Goal: Task Accomplishment & Management: Complete application form

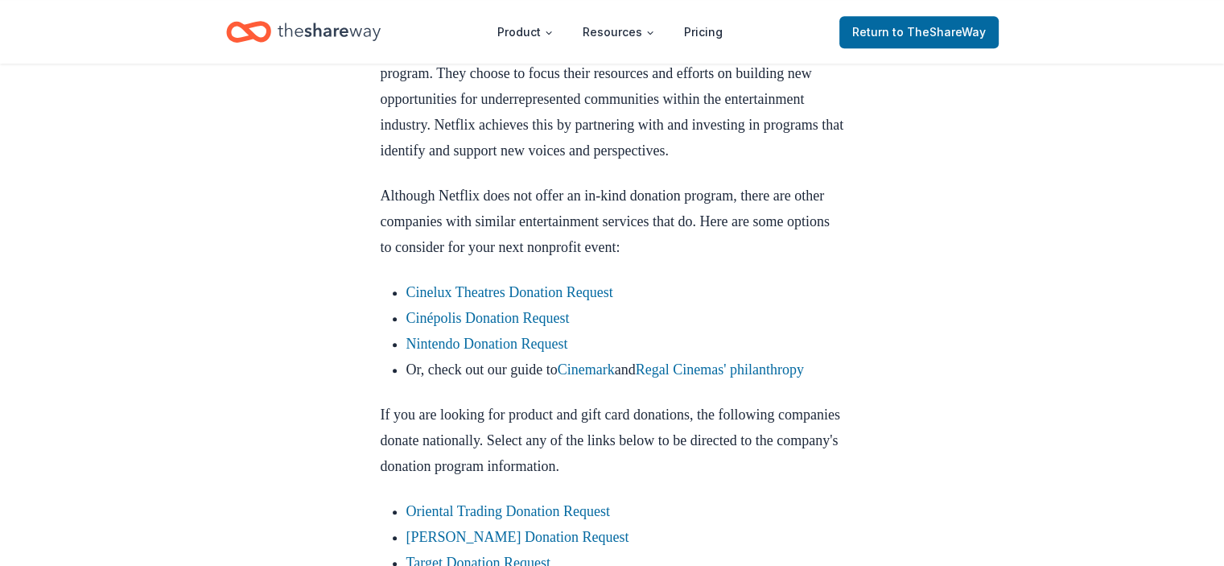
scroll to position [885, 0]
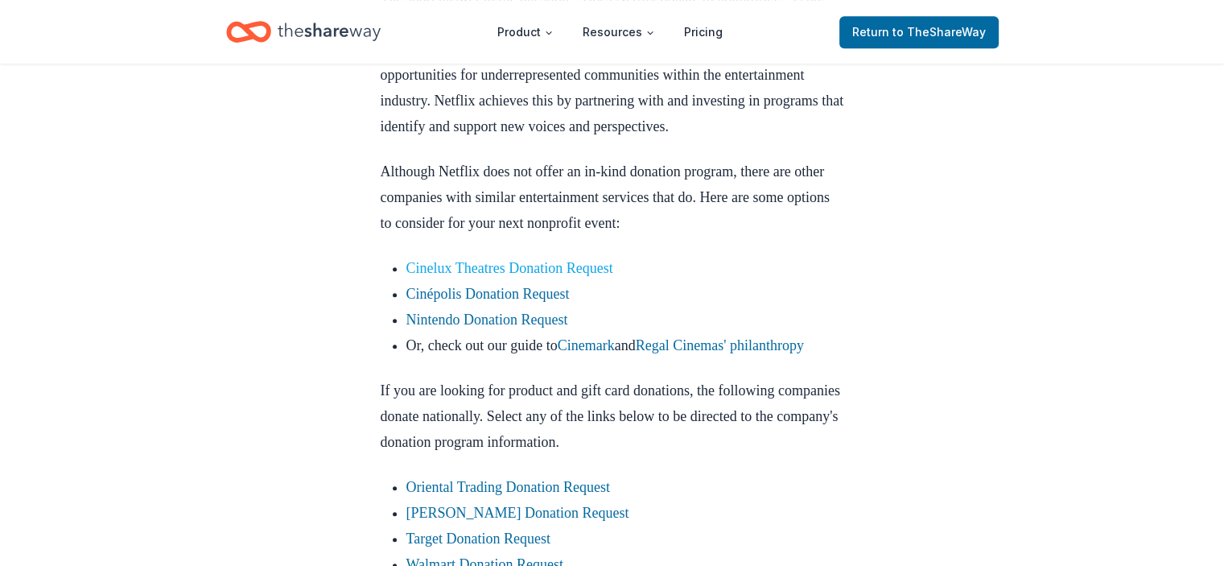
click at [550, 276] on link "Cinelux Theatres Donation Request" at bounding box center [509, 268] width 207 height 16
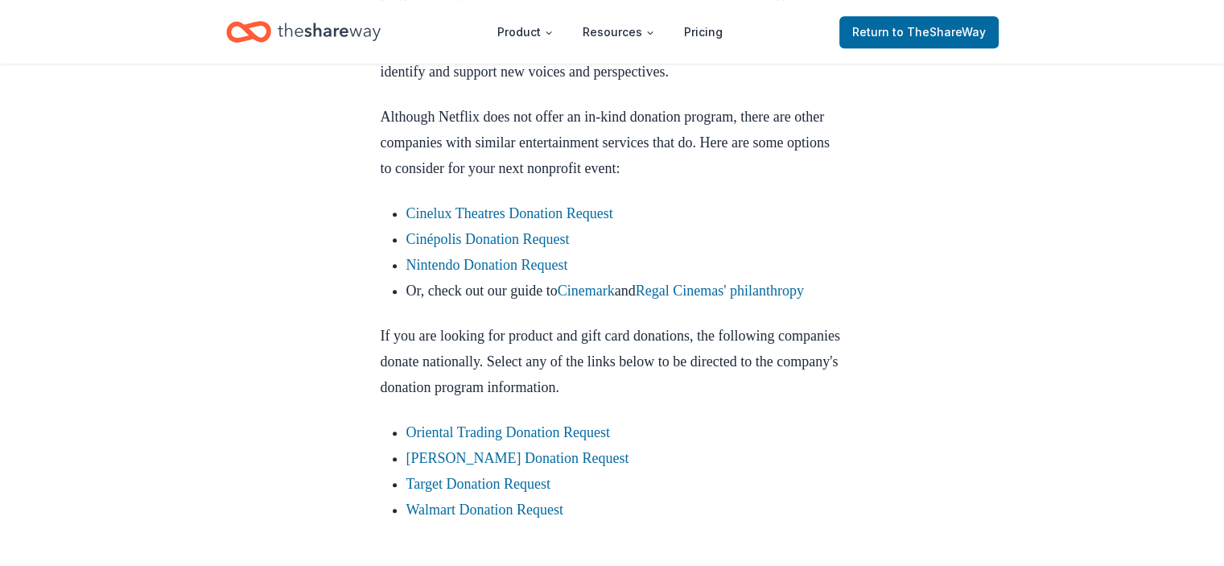
scroll to position [965, 0]
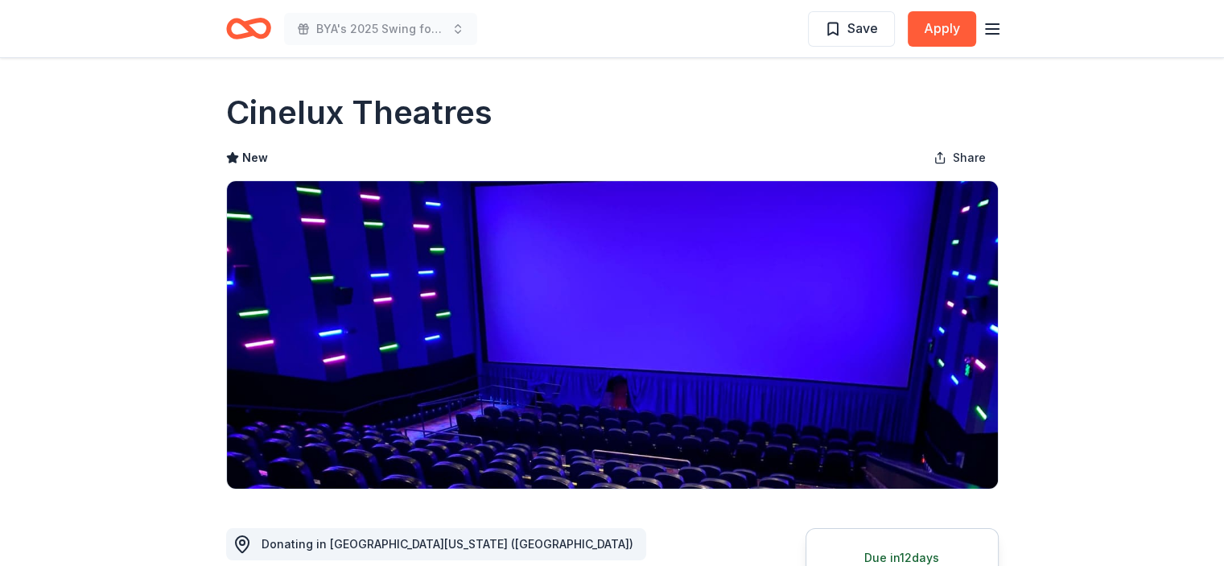
drag, startPoint x: 499, startPoint y: 117, endPoint x: 286, endPoint y: 115, distance: 212.4
click at [293, 115] on div "Cinelux Theatres" at bounding box center [612, 112] width 772 height 45
drag, startPoint x: 499, startPoint y: 114, endPoint x: 209, endPoint y: 118, distance: 289.6
drag, startPoint x: 229, startPoint y: 113, endPoint x: 875, endPoint y: 80, distance: 646.8
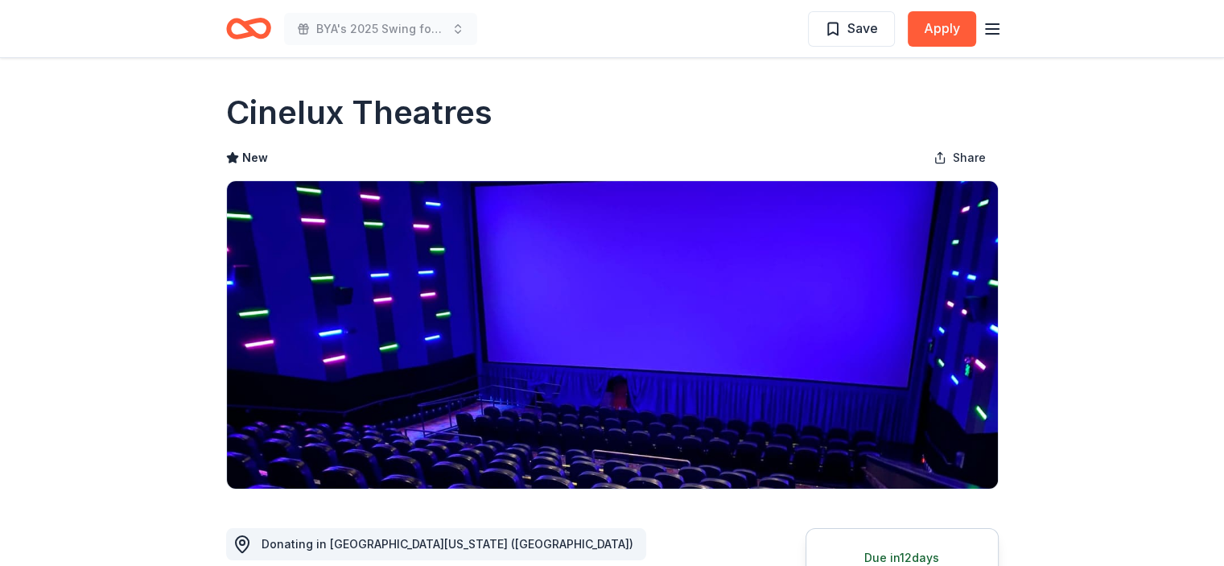
click at [443, 103] on h1 "Cinelux Theatres" at bounding box center [359, 112] width 266 height 45
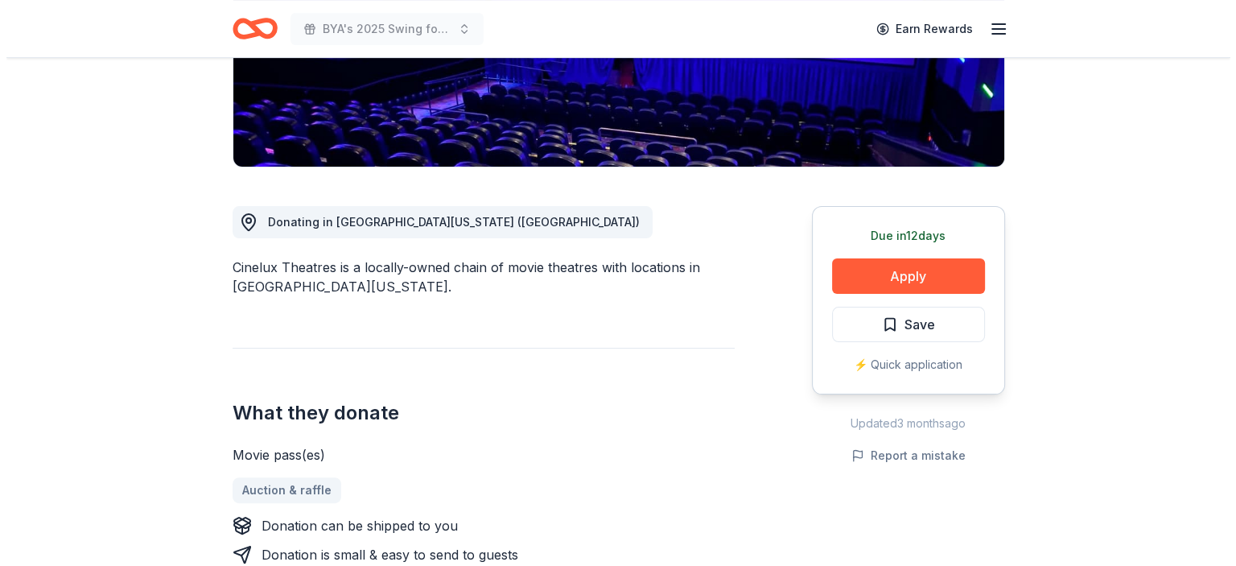
scroll to position [483, 0]
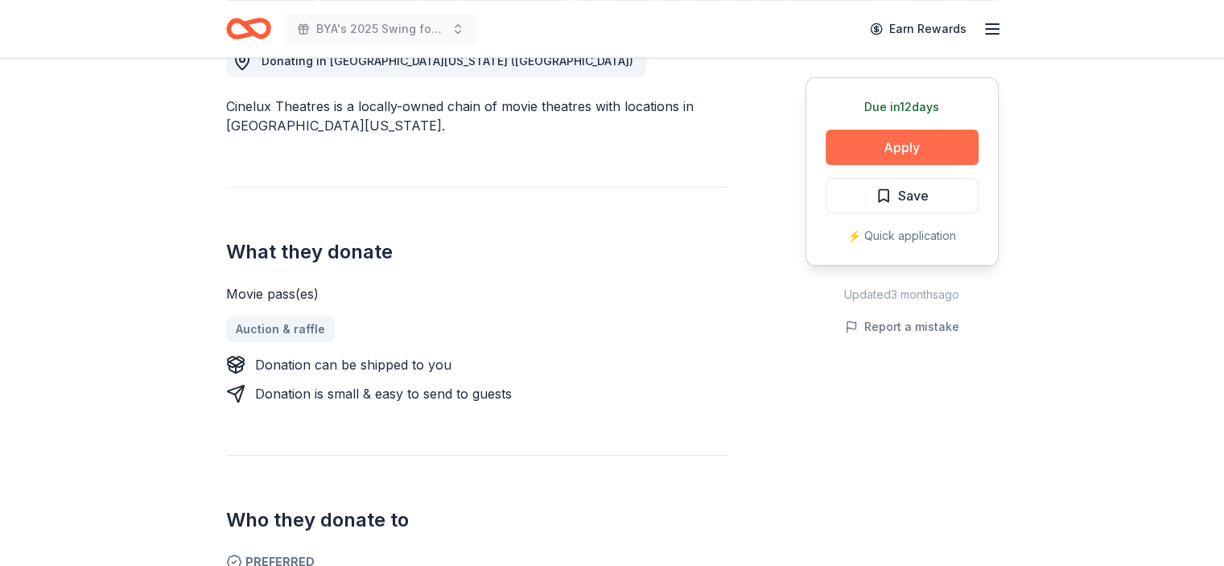
click at [931, 156] on button "Apply" at bounding box center [901, 147] width 153 height 35
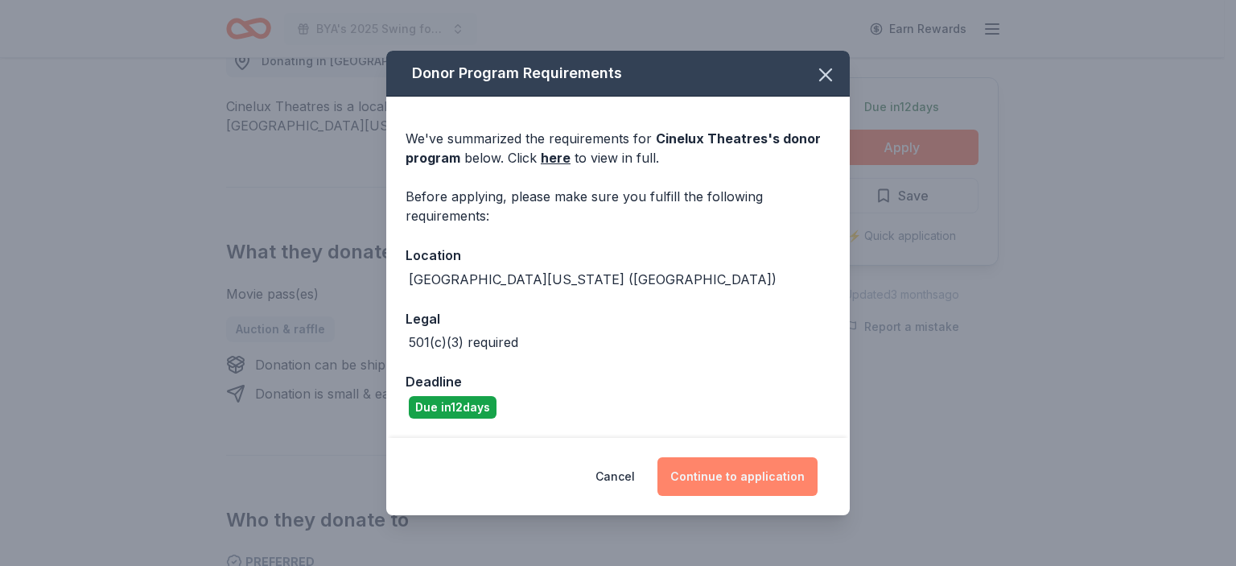
click at [724, 470] on button "Continue to application" at bounding box center [737, 476] width 160 height 39
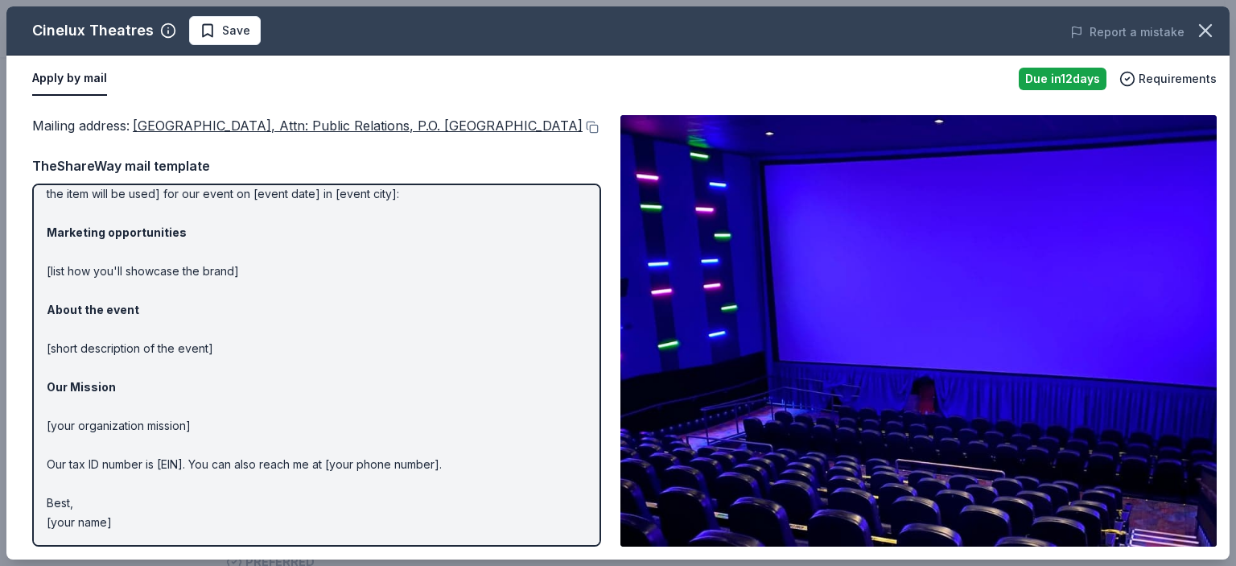
scroll to position [0, 0]
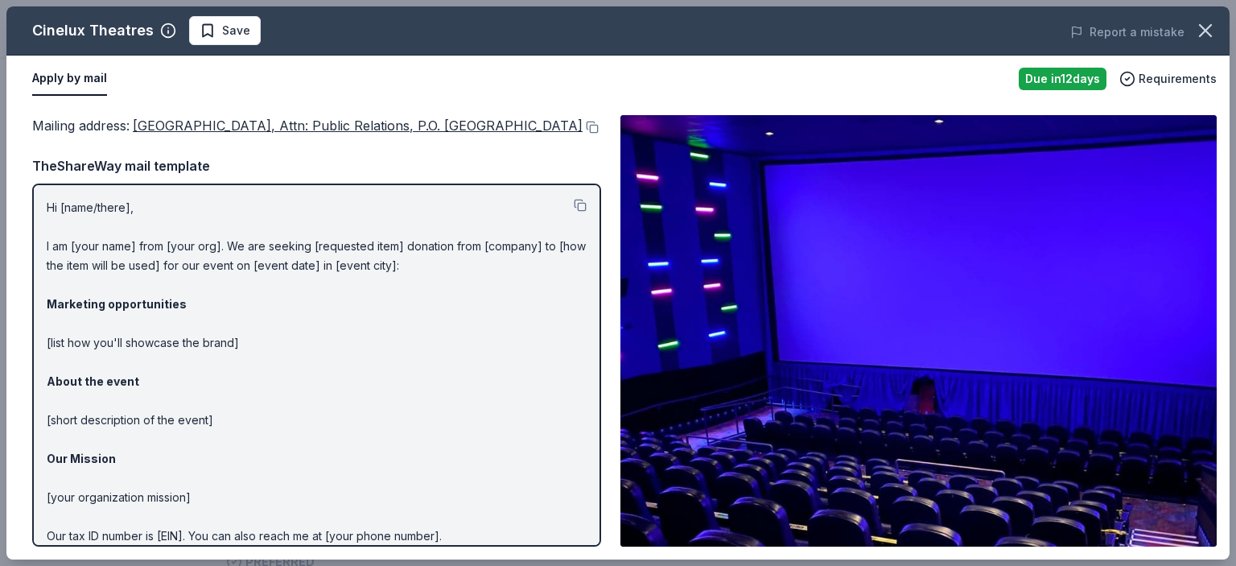
click at [84, 224] on p "Hi [name/there], I am [your name] from [your org]. We are seeking [requested it…" at bounding box center [317, 400] width 540 height 405
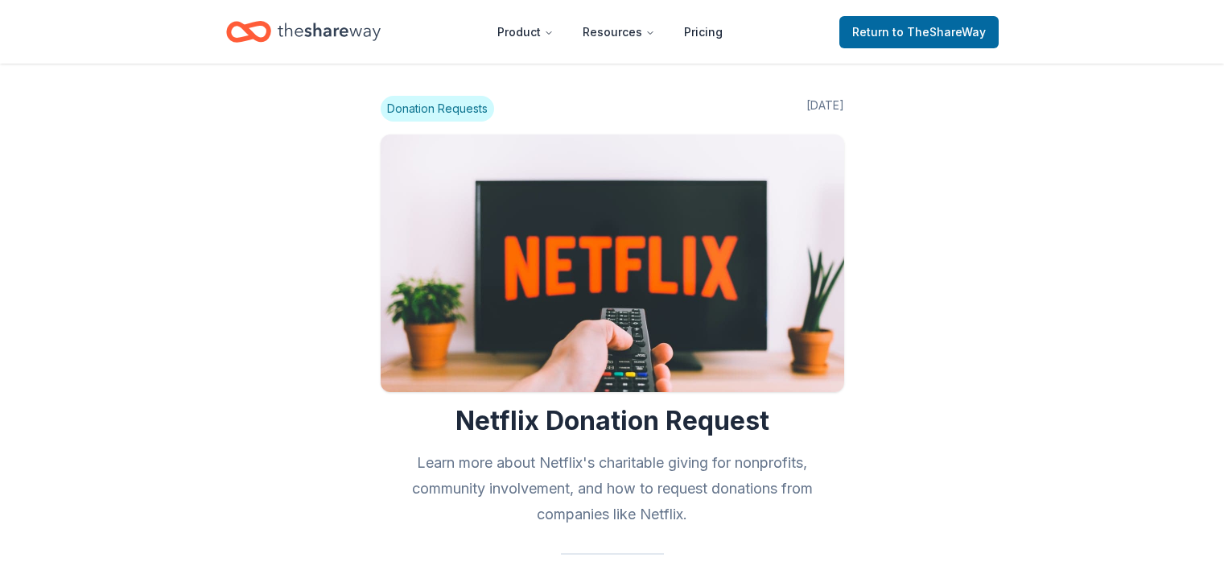
scroll to position [965, 0]
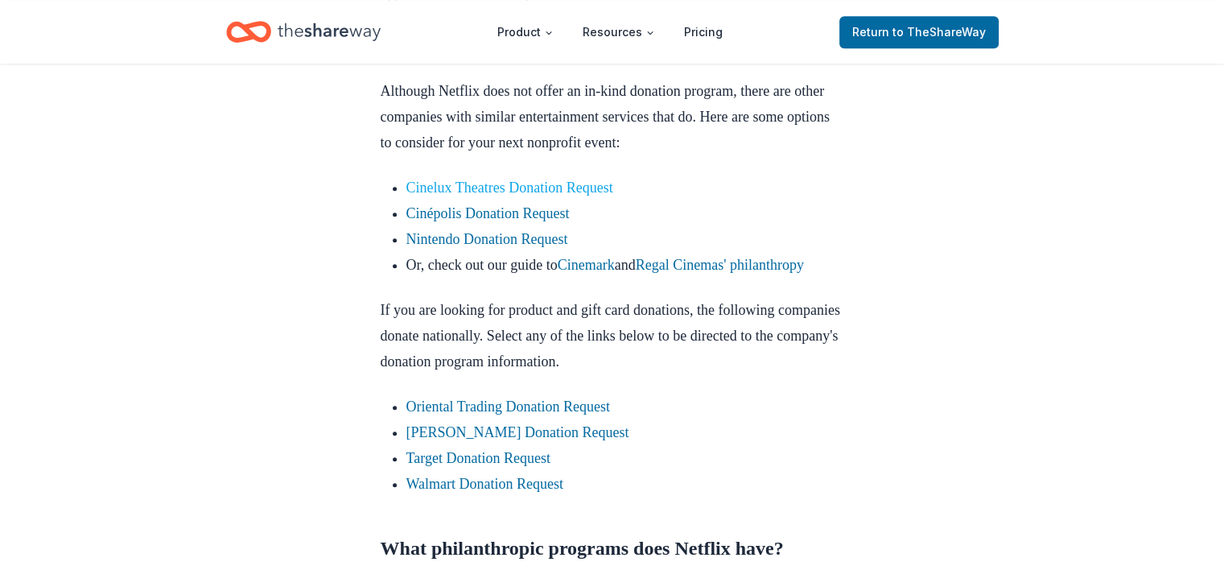
click at [537, 195] on link "Cinelux Theatres Donation Request" at bounding box center [509, 187] width 207 height 16
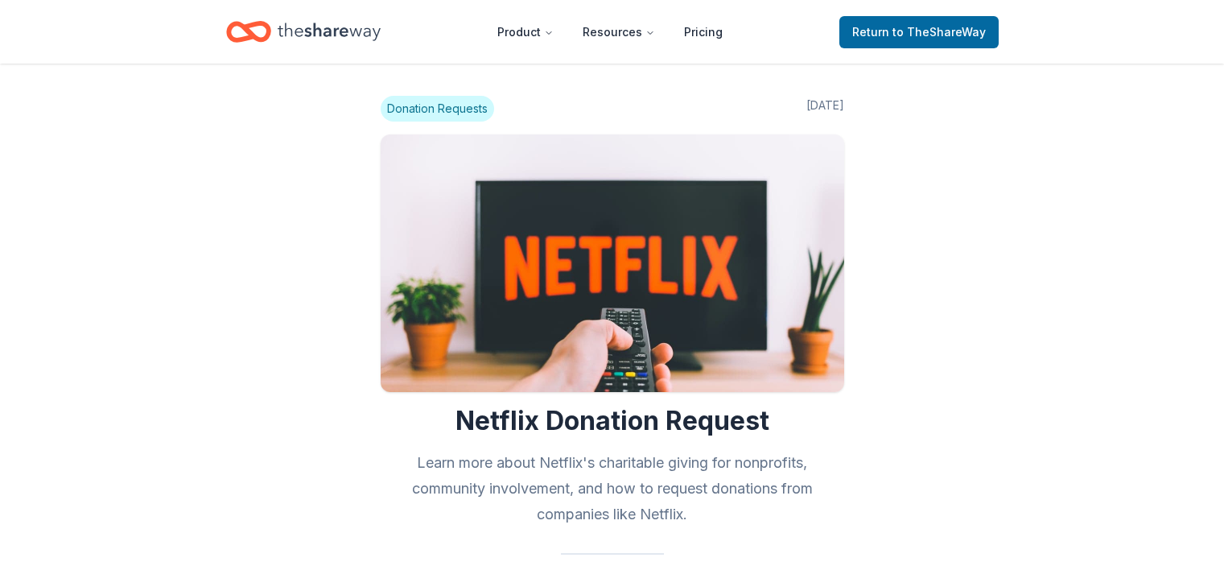
scroll to position [965, 0]
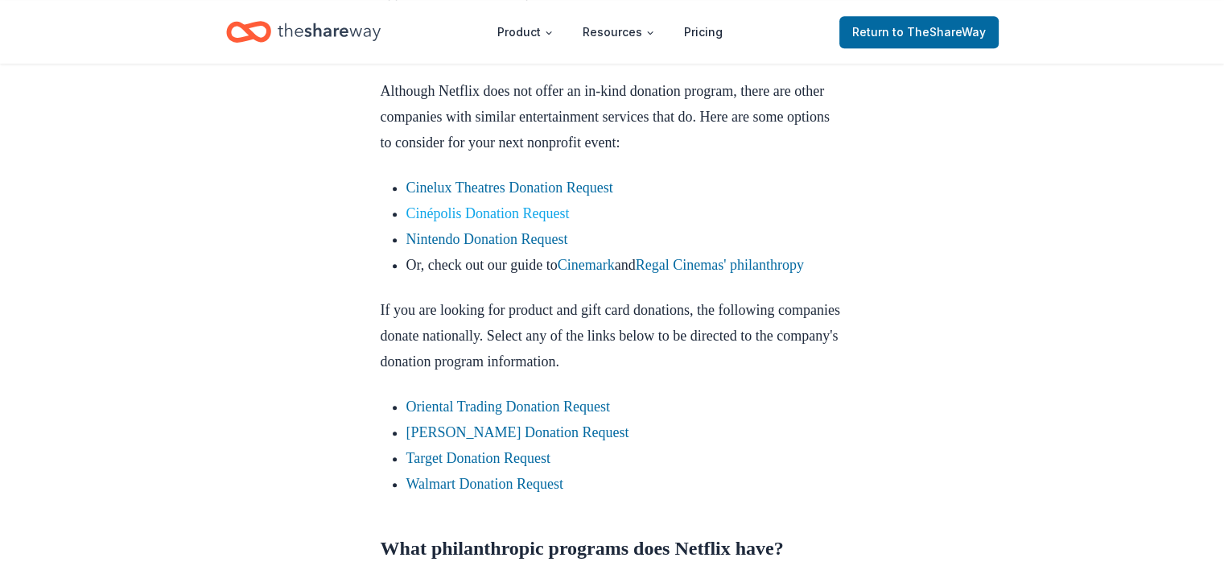
click at [516, 221] on link "Cinépolis Donation Request" at bounding box center [487, 213] width 163 height 16
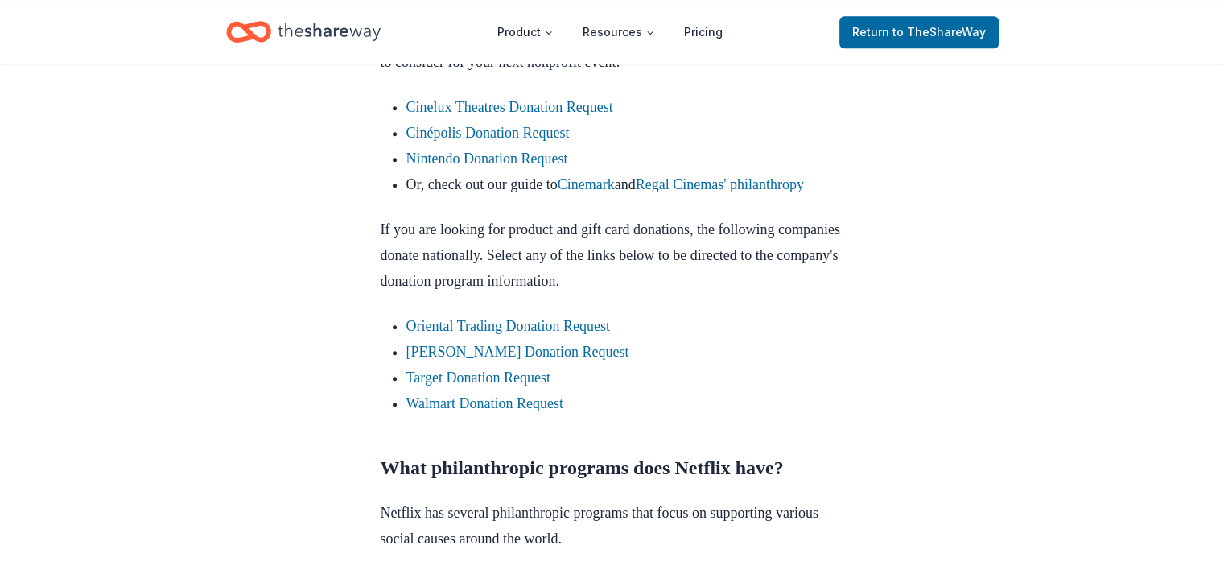
scroll to position [1126, 0]
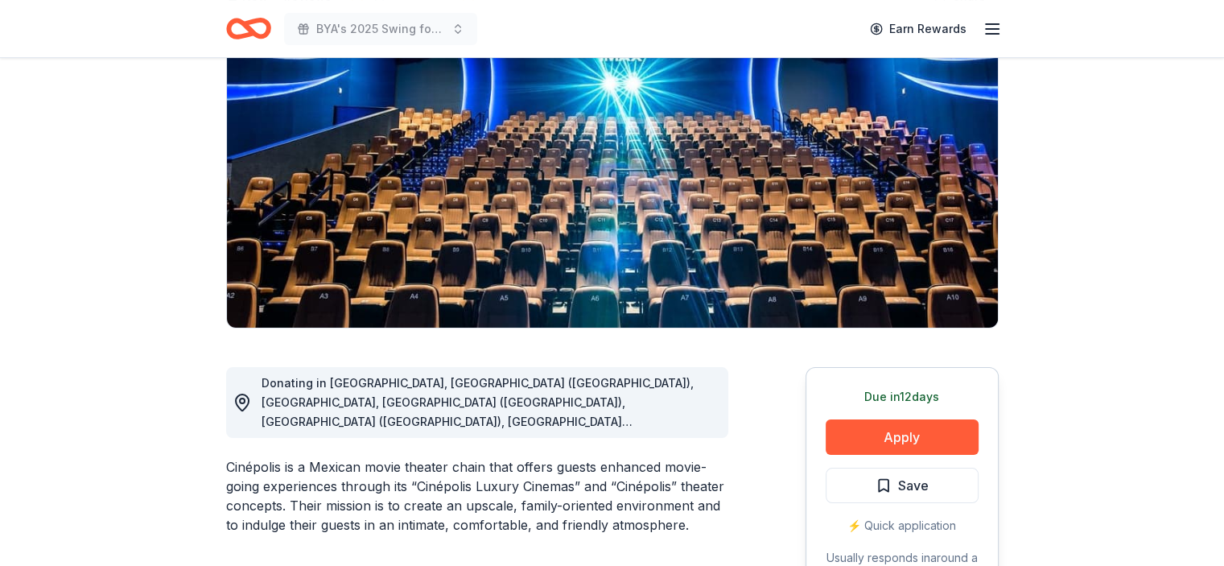
scroll to position [322, 0]
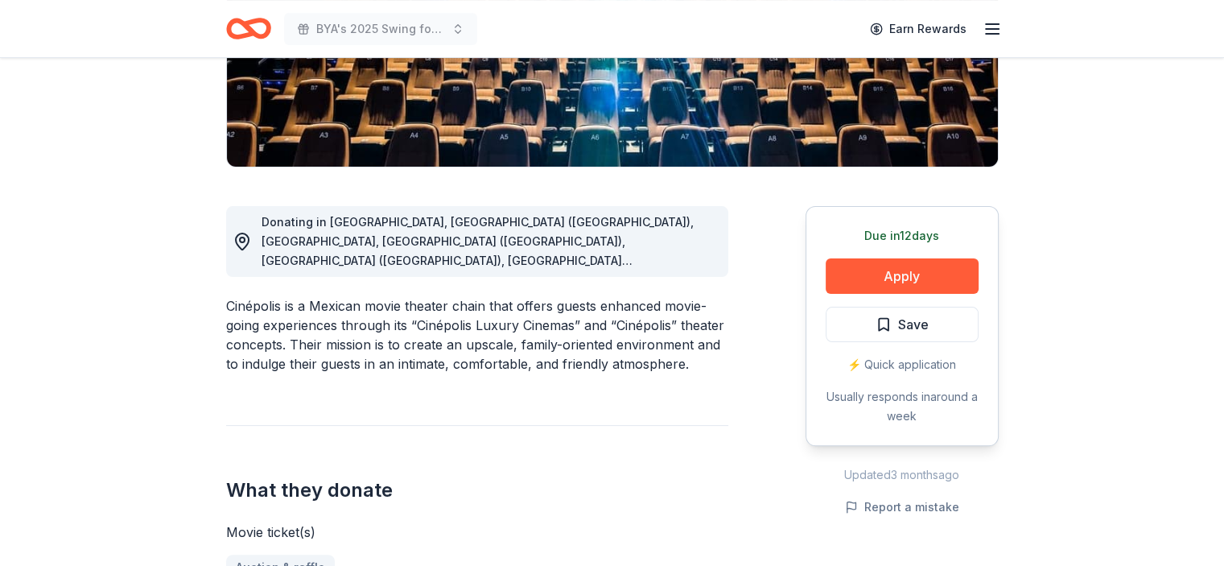
drag, startPoint x: 573, startPoint y: 305, endPoint x: 550, endPoint y: 311, distance: 23.2
click at [560, 308] on div "Cinépolis is a Mexican movie theater chain that offers guests enhanced movie-go…" at bounding box center [477, 334] width 502 height 77
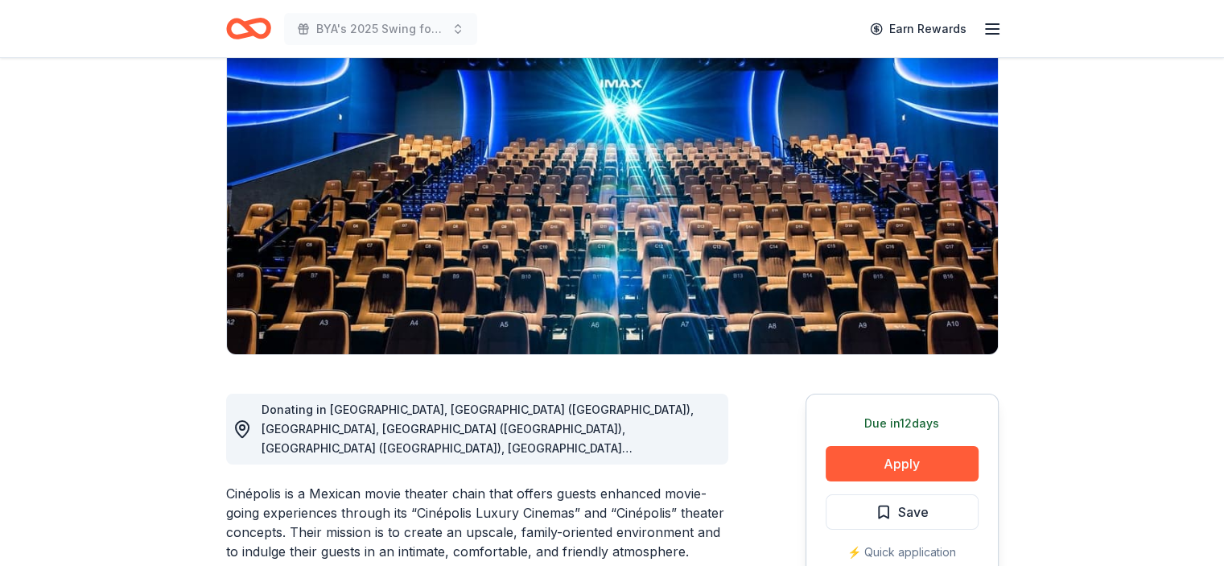
scroll to position [161, 0]
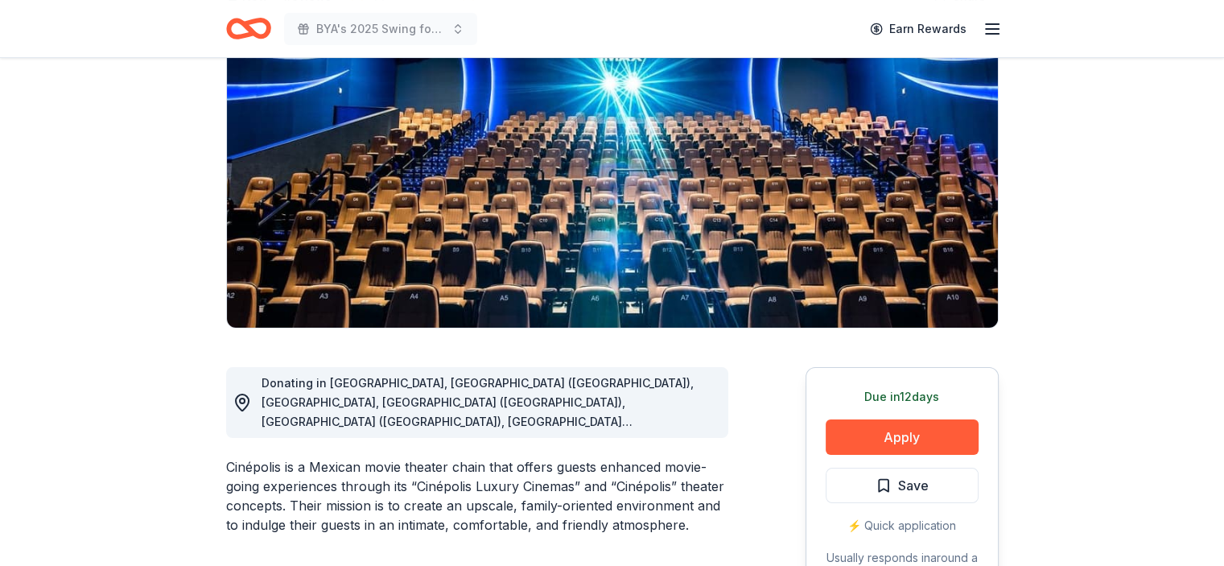
drag, startPoint x: 255, startPoint y: 450, endPoint x: 222, endPoint y: 451, distance: 33.0
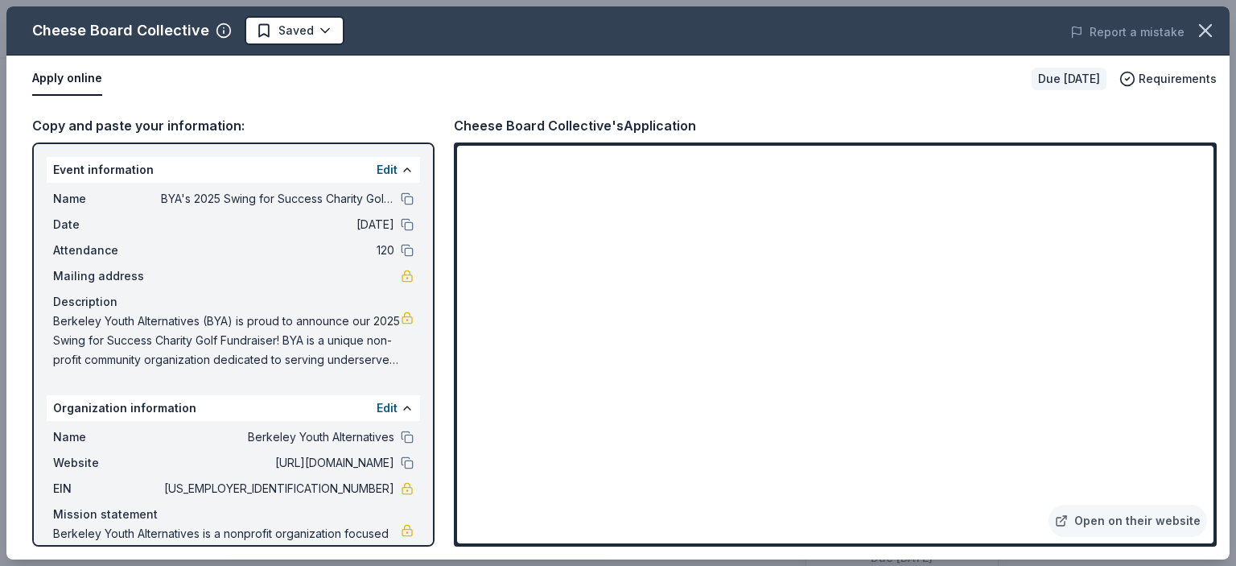
scroll to position [483, 0]
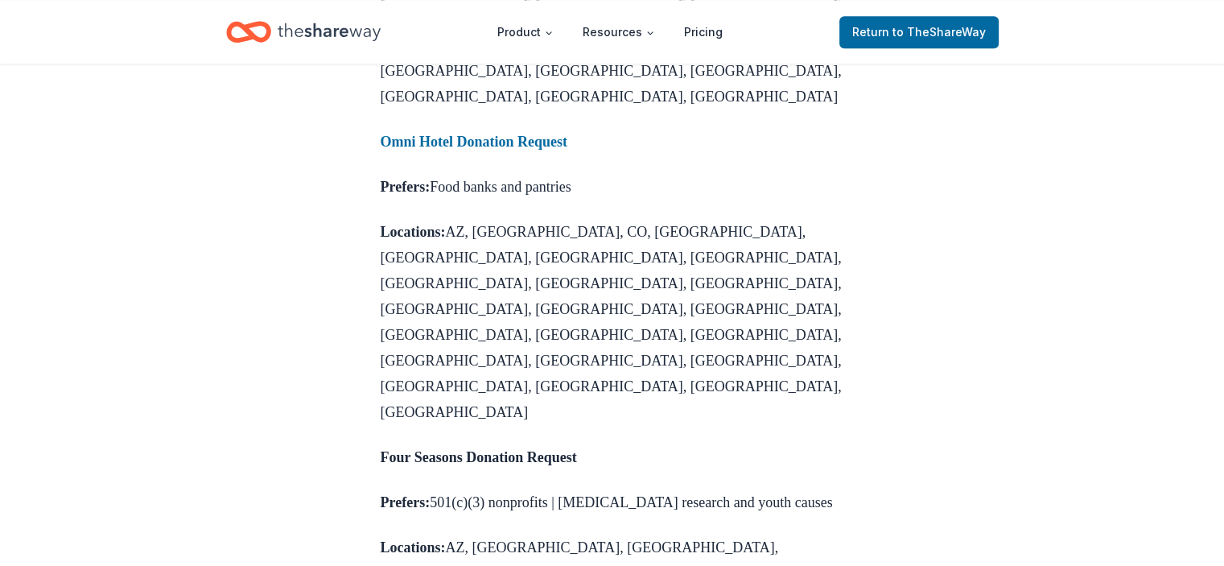
scroll to position [2096, 0]
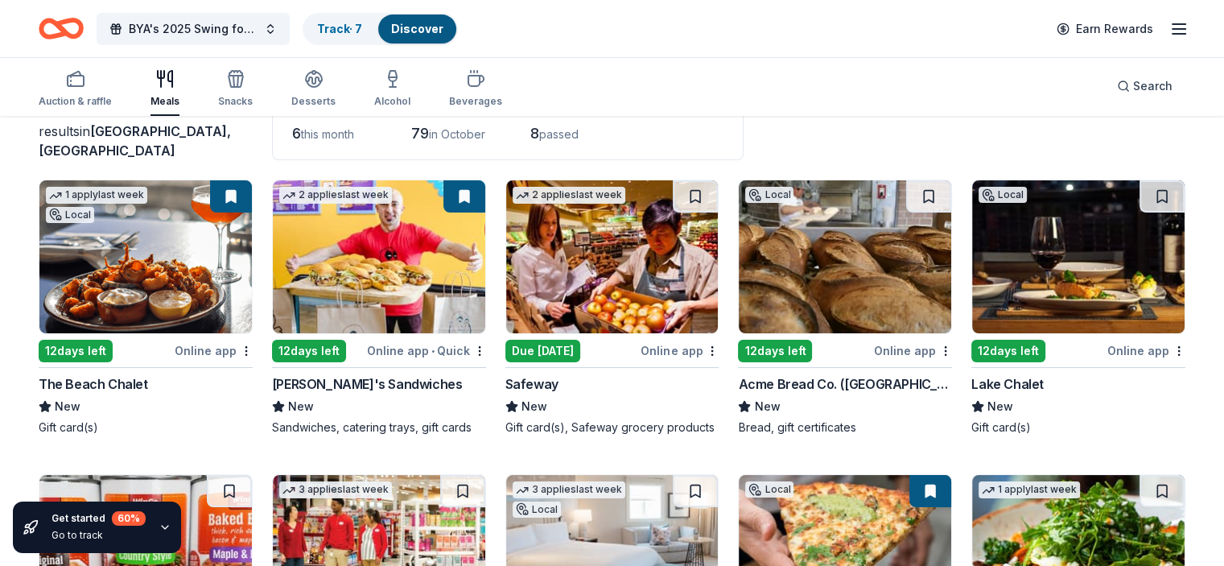
scroll to position [117, 0]
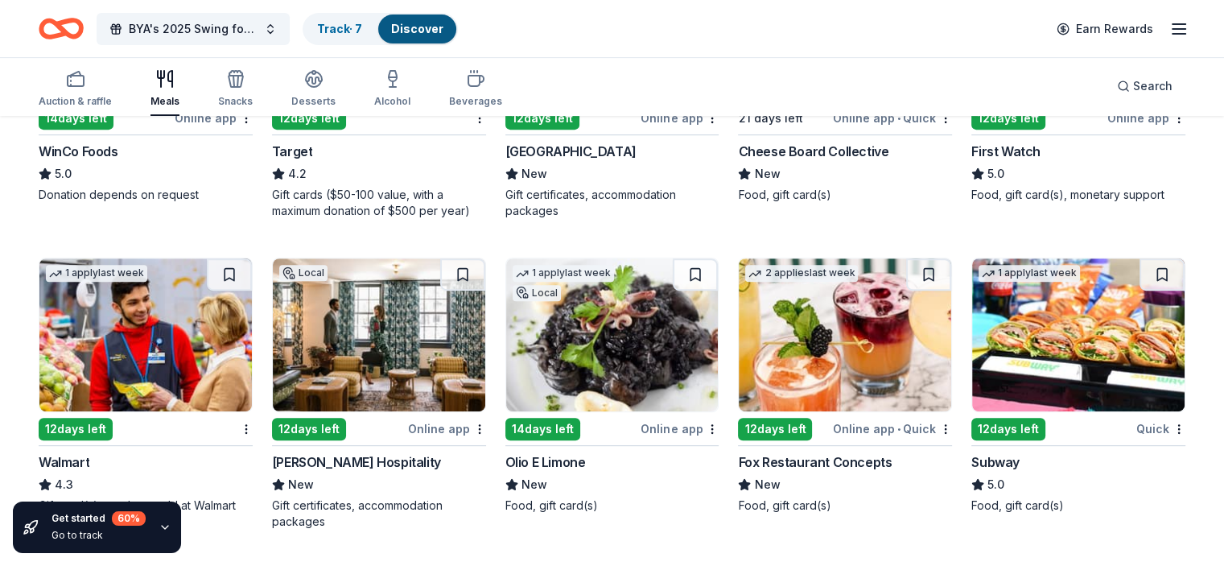
scroll to position [724, 0]
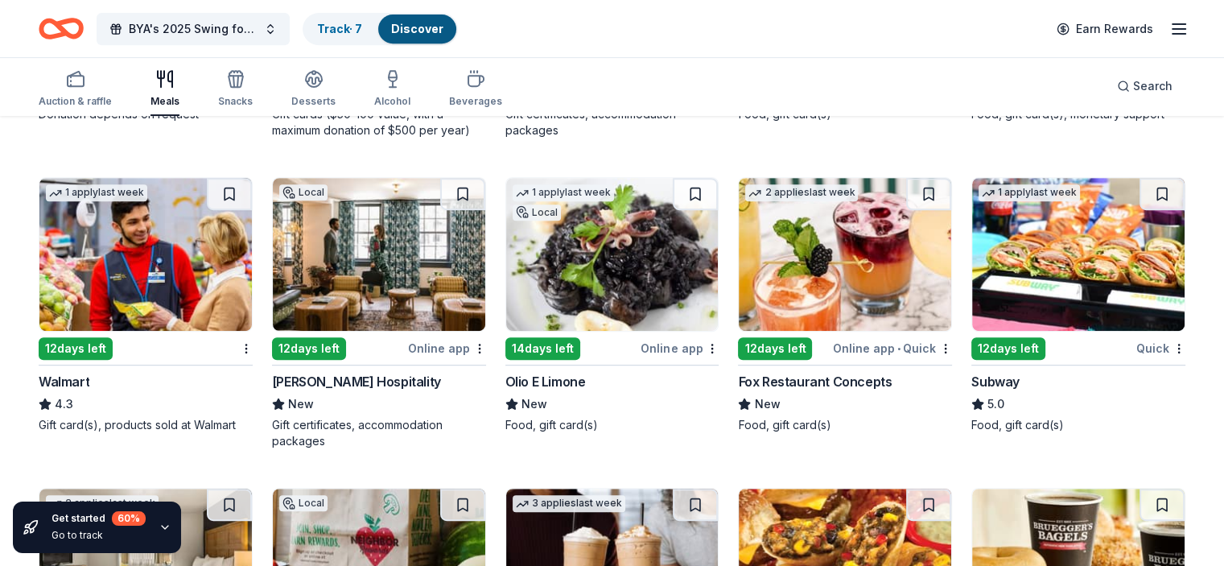
click at [614, 260] on img at bounding box center [612, 254] width 212 height 153
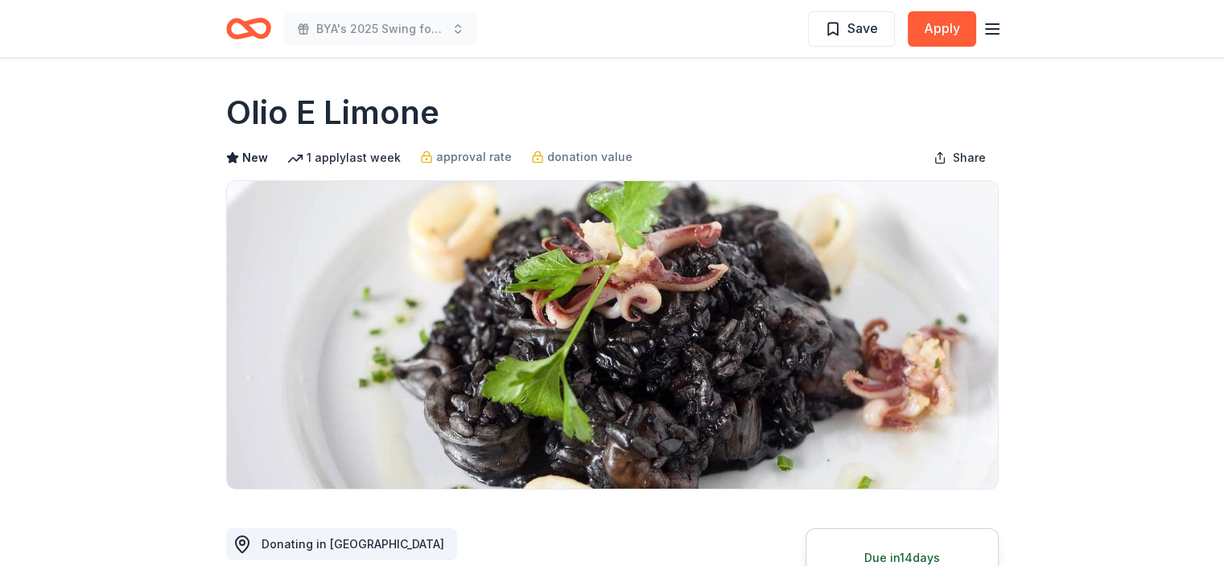
click at [249, 22] on icon "Home" at bounding box center [255, 28] width 25 height 16
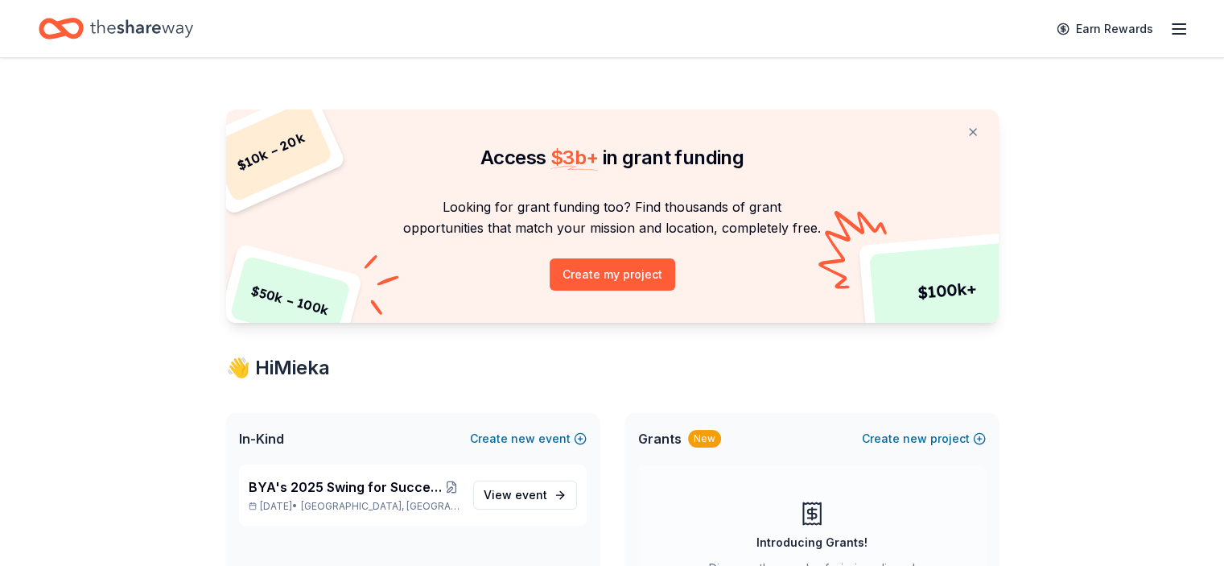
click at [187, 31] on icon "Home" at bounding box center [141, 28] width 103 height 33
click at [1172, 34] on line "button" at bounding box center [1178, 34] width 13 height 0
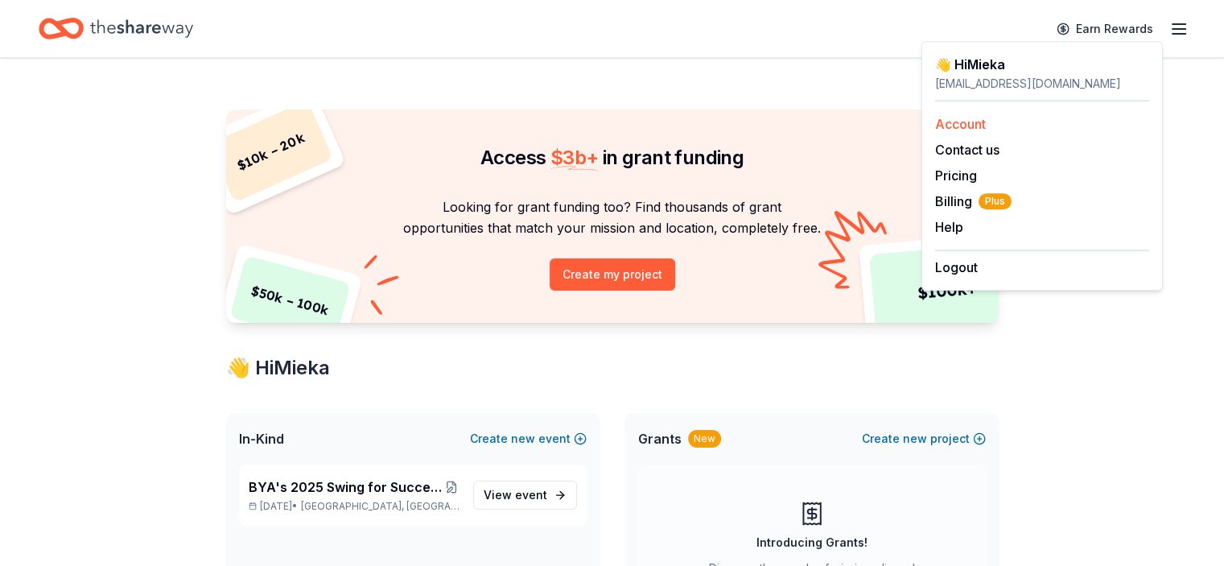
click at [970, 118] on link "Account" at bounding box center [960, 124] width 51 height 16
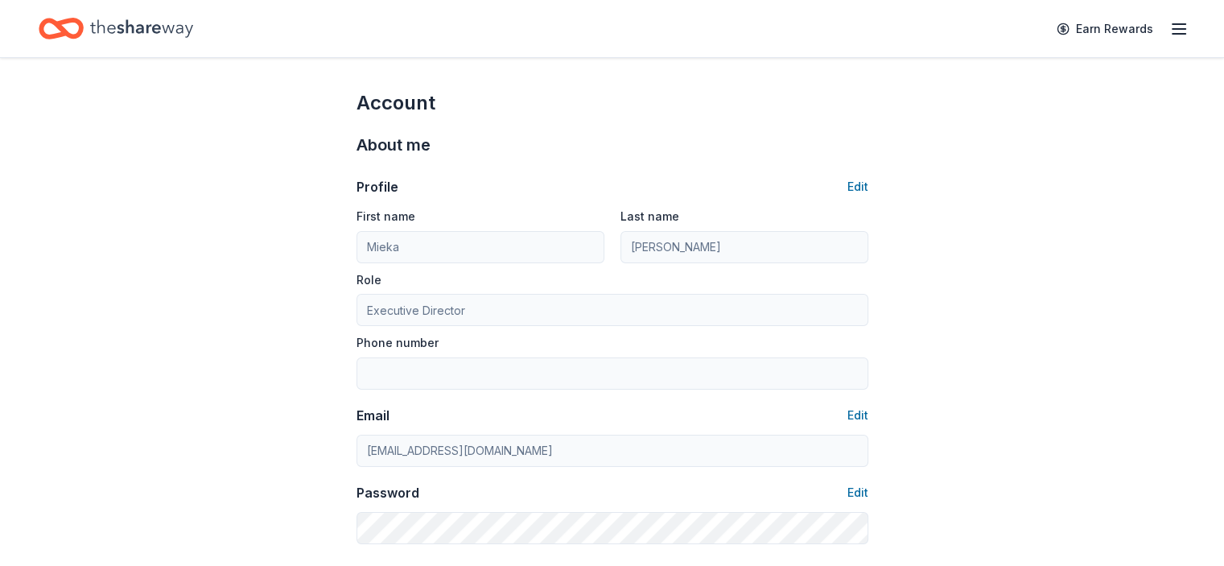
click at [136, 27] on icon "Home" at bounding box center [141, 28] width 103 height 33
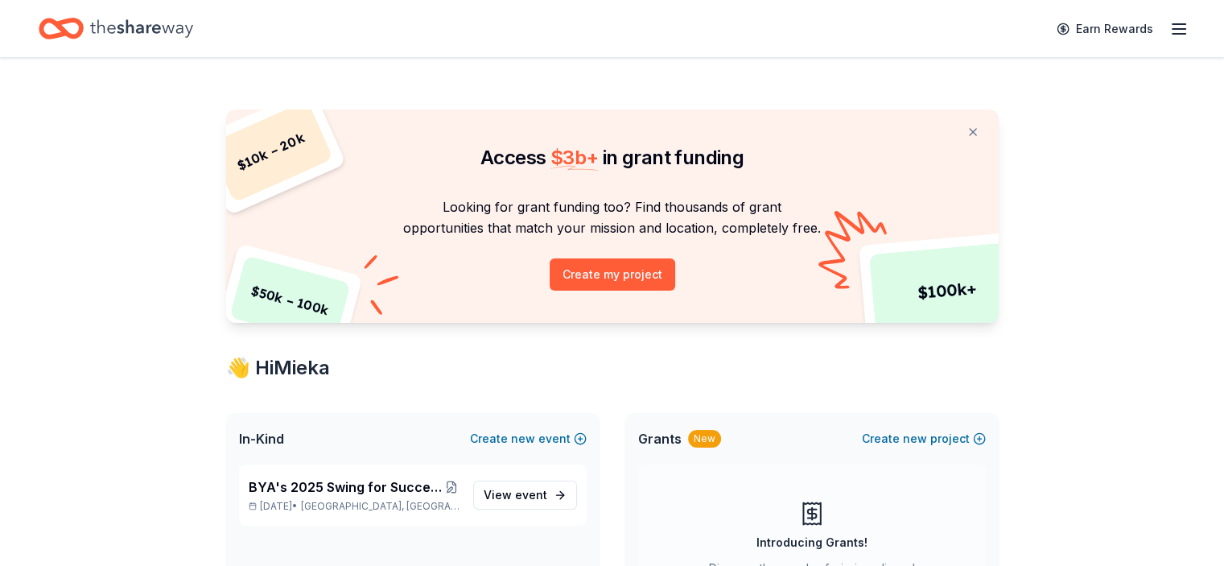
scroll to position [161, 0]
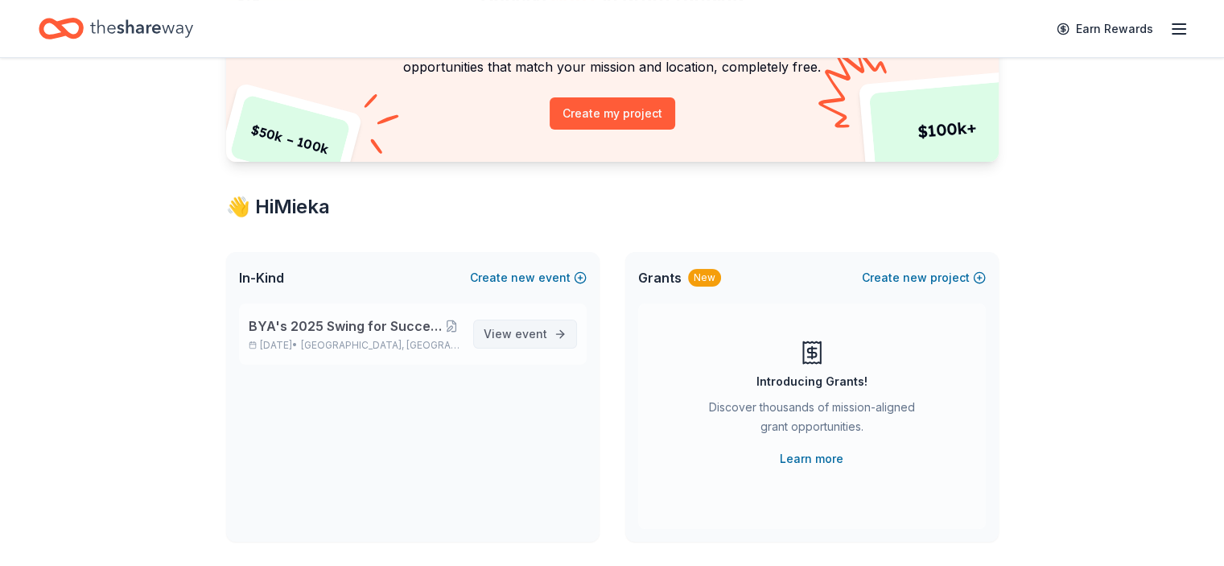
click at [533, 324] on span "View event" at bounding box center [515, 333] width 64 height 19
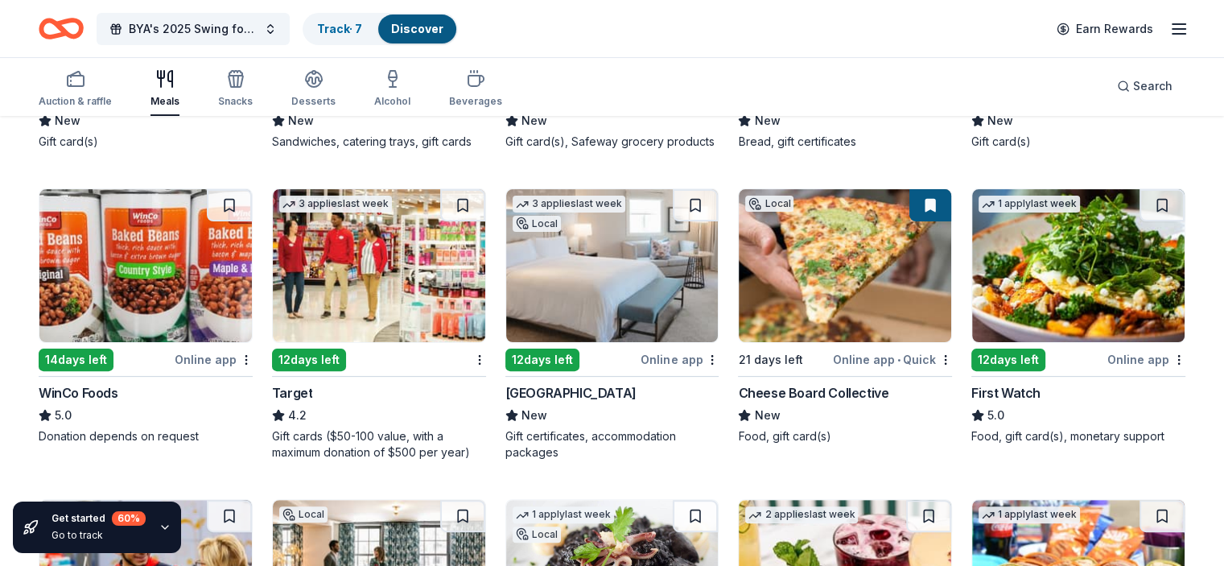
scroll to position [483, 0]
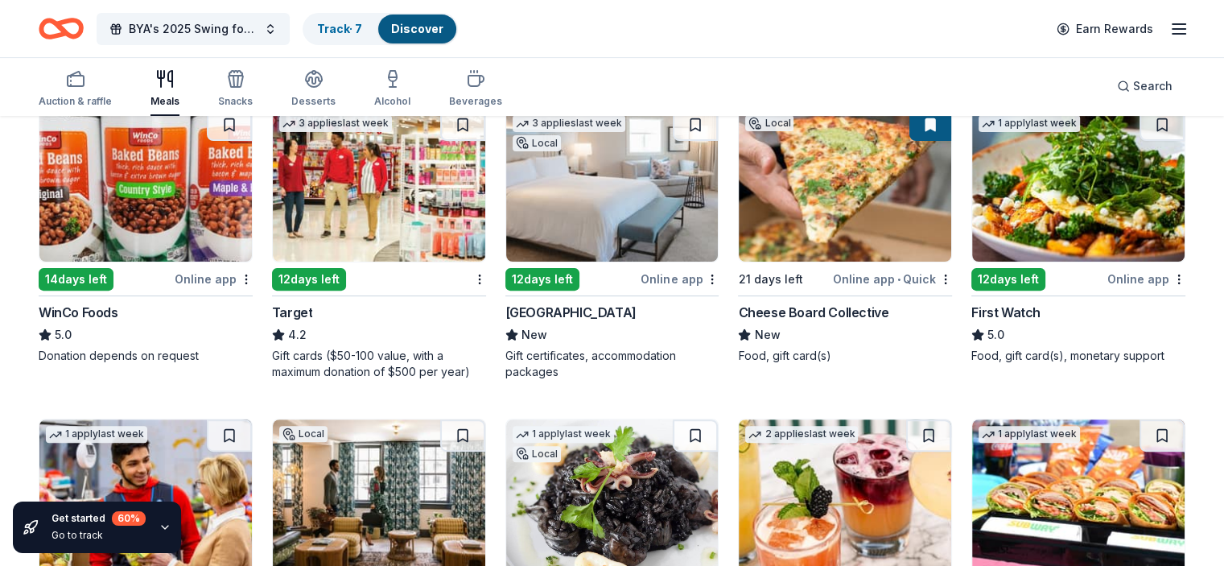
click at [630, 322] on div "[GEOGRAPHIC_DATA]" at bounding box center [570, 311] width 131 height 19
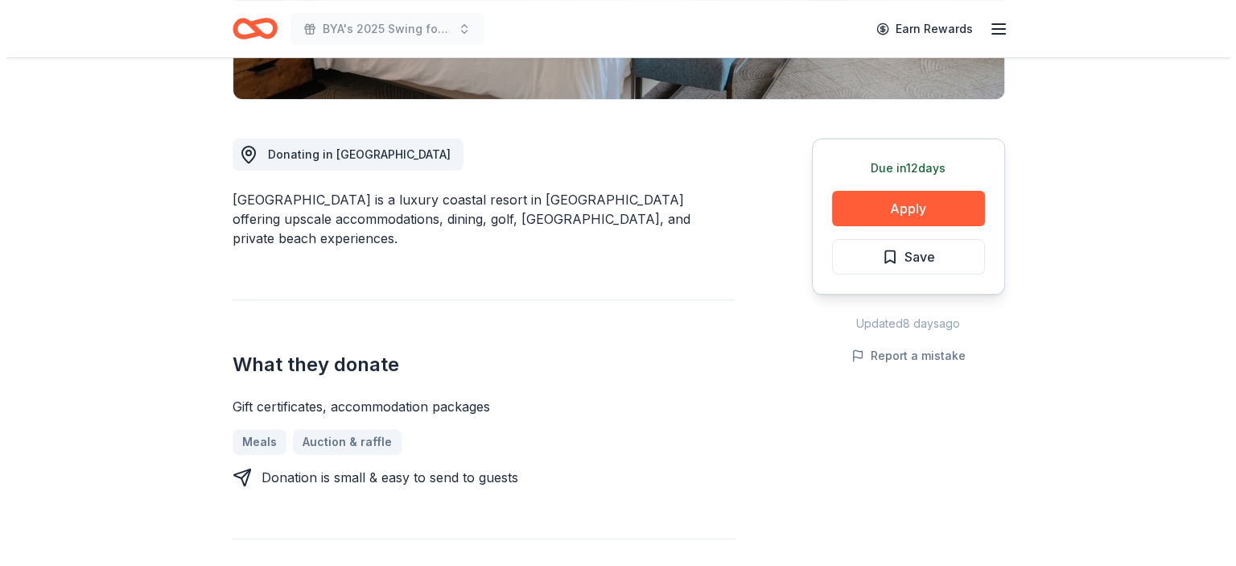
scroll to position [322, 0]
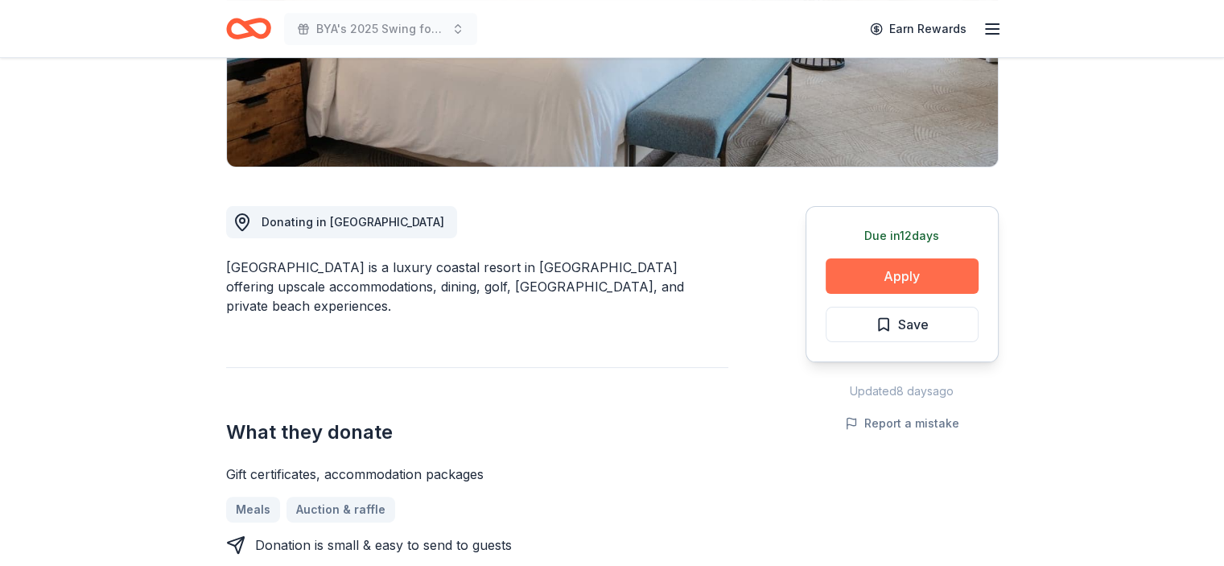
click at [906, 274] on button "Apply" at bounding box center [901, 275] width 153 height 35
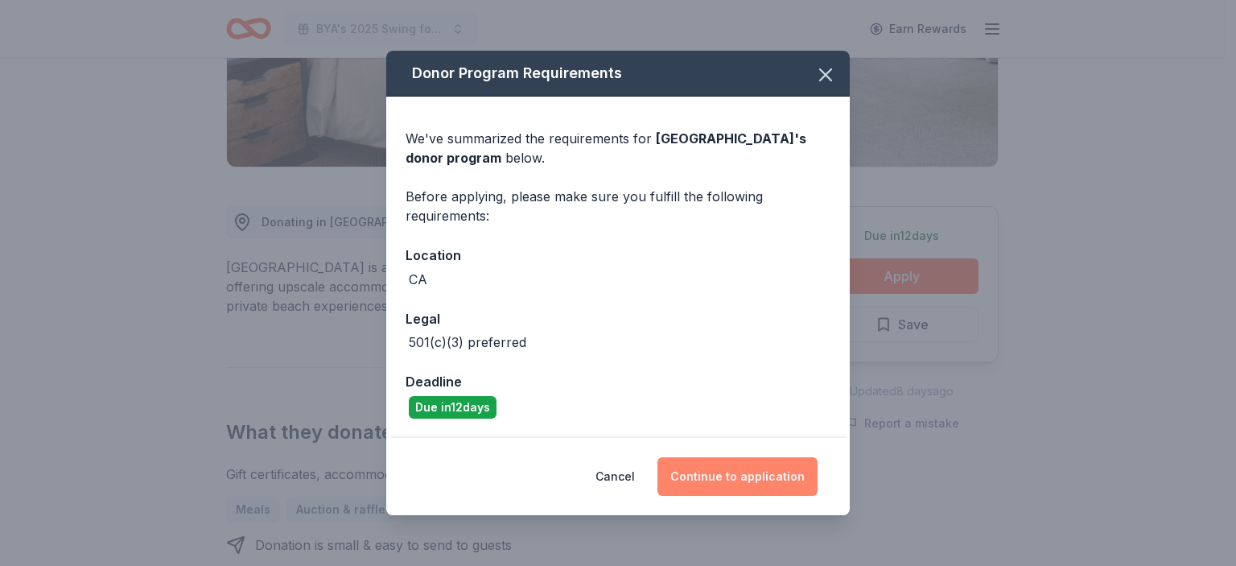
click at [724, 479] on button "Continue to application" at bounding box center [737, 476] width 160 height 39
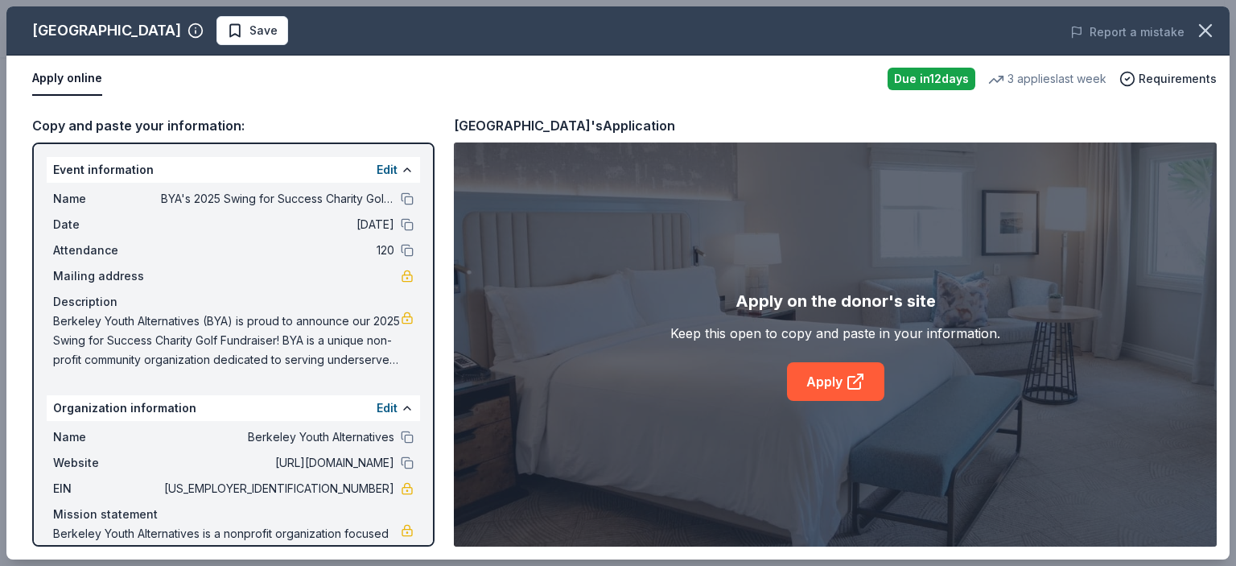
scroll to position [55, 0]
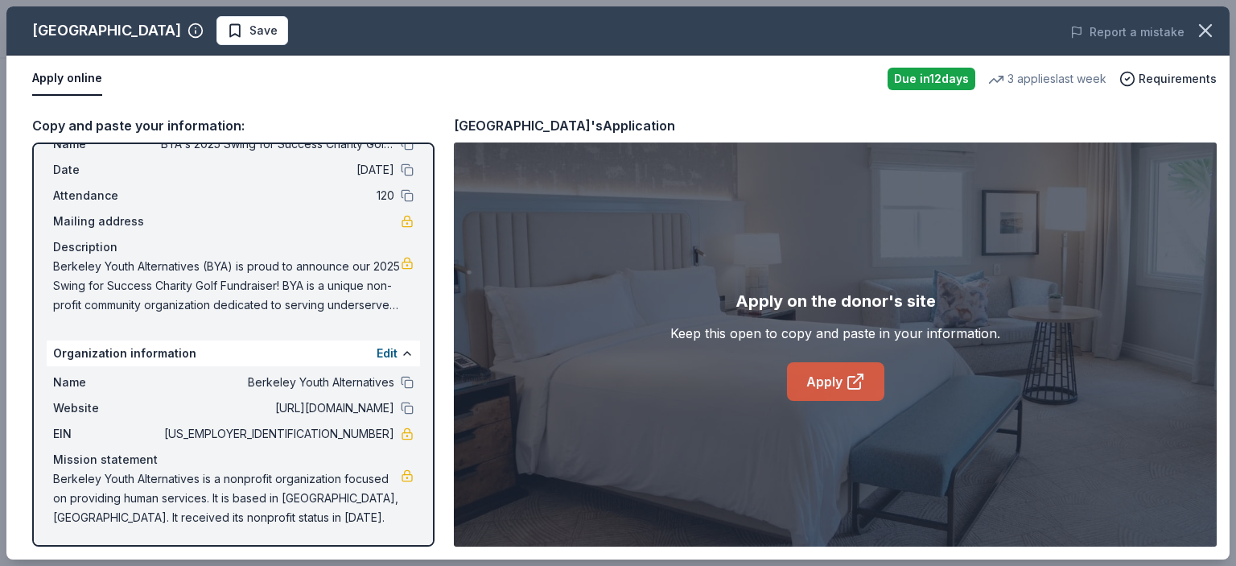
click at [840, 385] on link "Apply" at bounding box center [835, 381] width 97 height 39
